Goal: Task Accomplishment & Management: Manage account settings

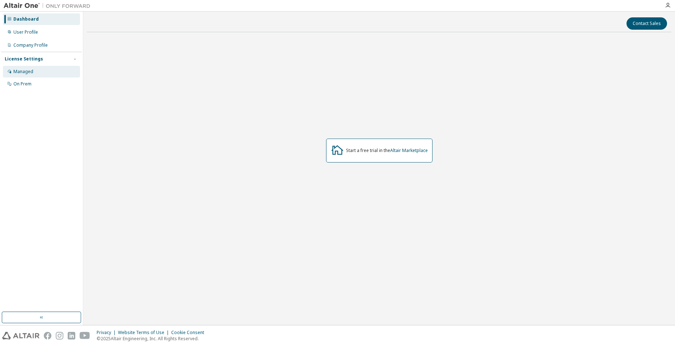
click at [23, 75] on div "Managed" at bounding box center [41, 72] width 77 height 12
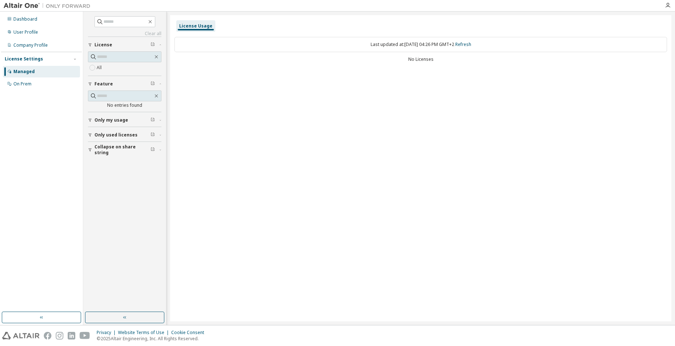
click at [355, 80] on div "License Usage Last updated at: Fri 2025-10-03 04:26 PM GMT+2 Refresh No Licenses" at bounding box center [420, 168] width 501 height 306
click at [29, 58] on div "License Settings" at bounding box center [24, 59] width 38 height 6
click at [47, 58] on div "License Settings" at bounding box center [41, 59] width 73 height 7
click at [28, 83] on div "On Prem" at bounding box center [22, 84] width 18 height 6
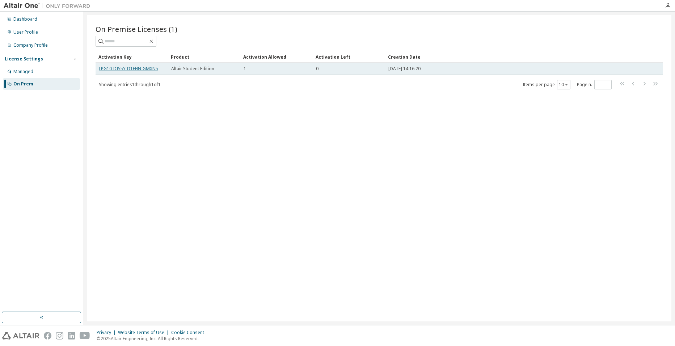
click at [135, 71] on link "LPG10-DI55Y-D1EHN-GMXN5" at bounding box center [128, 69] width 59 height 6
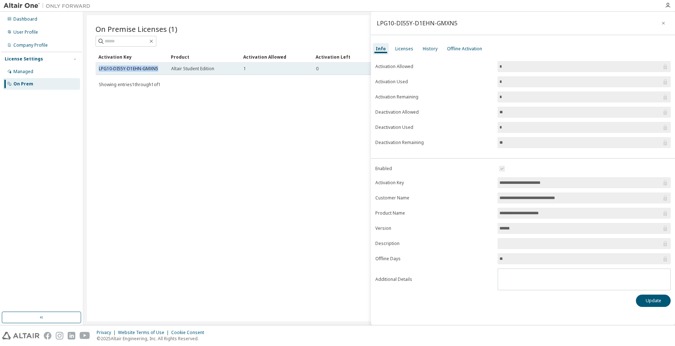
drag, startPoint x: 154, startPoint y: 67, endPoint x: 96, endPoint y: 72, distance: 58.1
click at [96, 72] on td "LPG10-DI55Y-D1EHN-GMXN5" at bounding box center [132, 69] width 72 height 12
copy link "LPG10-DI55Y-D1EHN-GMXN5"
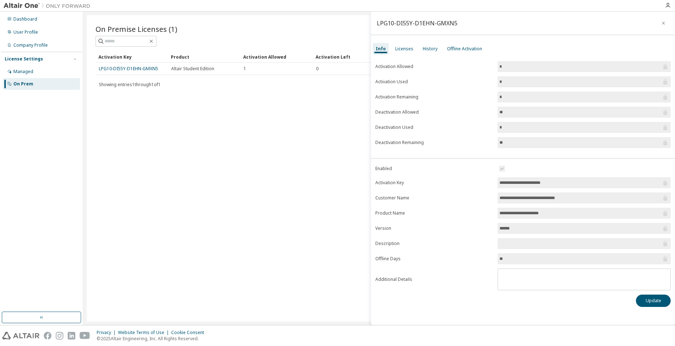
click at [208, 110] on div "On Premise Licenses (1) Clear Load Save Save As Field Operator Value Select fil…" at bounding box center [379, 168] width 585 height 306
click at [273, 262] on div "On Premise Licenses (1) Clear Load Save Save As Field Operator Value Select fil…" at bounding box center [379, 168] width 585 height 306
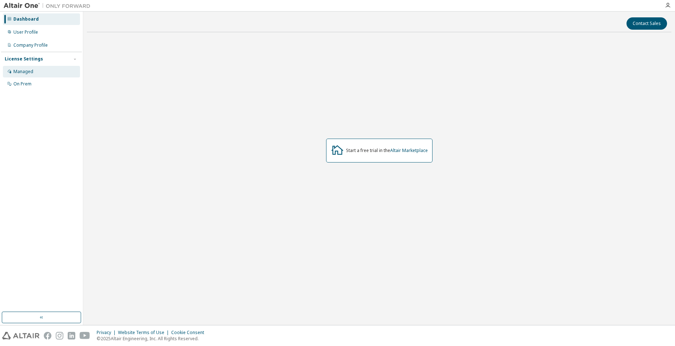
click at [34, 69] on div "Managed" at bounding box center [41, 72] width 77 height 12
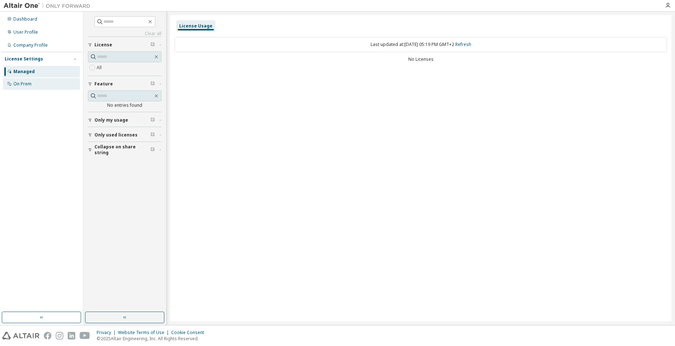
click at [34, 83] on div "On Prem" at bounding box center [41, 84] width 77 height 12
